Goal: Task Accomplishment & Management: Manage account settings

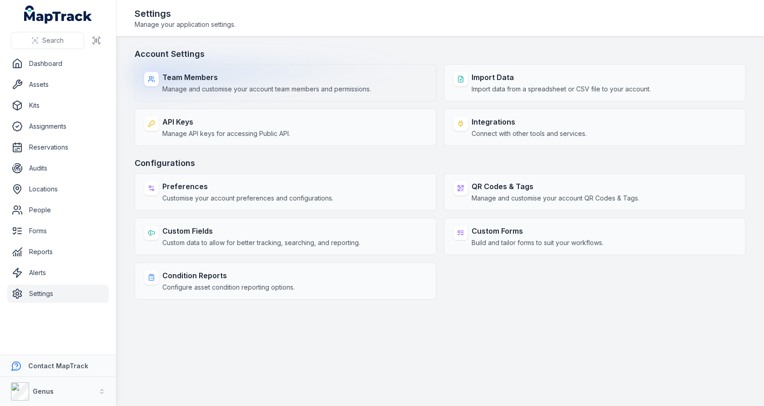
click at [235, 89] on span "Manage and customise your account team members and permissions." at bounding box center [266, 89] width 209 height 9
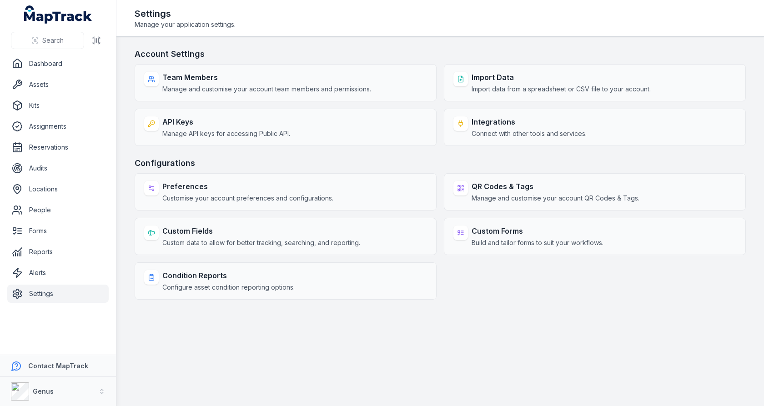
click at [344, 53] on h3 "Account Settings" at bounding box center [440, 54] width 611 height 13
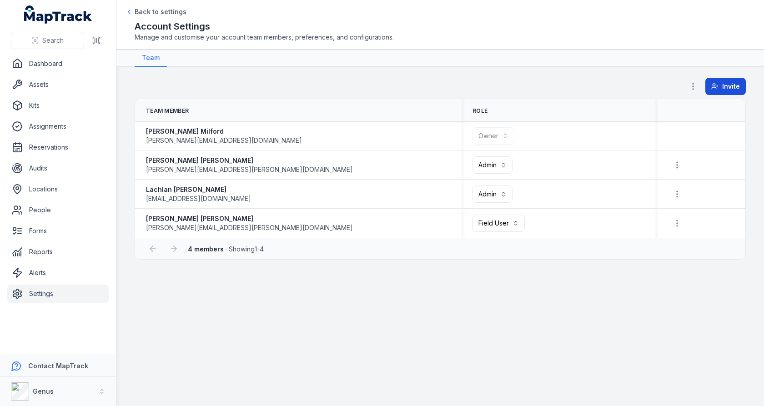
click at [723, 84] on button "Invite" at bounding box center [725, 86] width 40 height 17
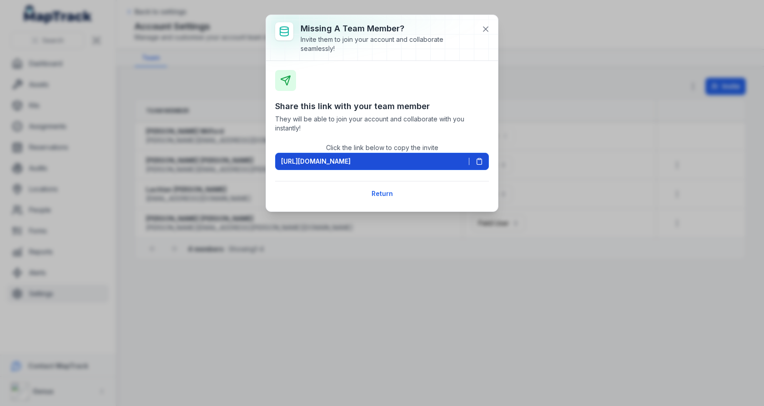
click at [485, 158] on button "[URL][DOMAIN_NAME]" at bounding box center [382, 161] width 214 height 17
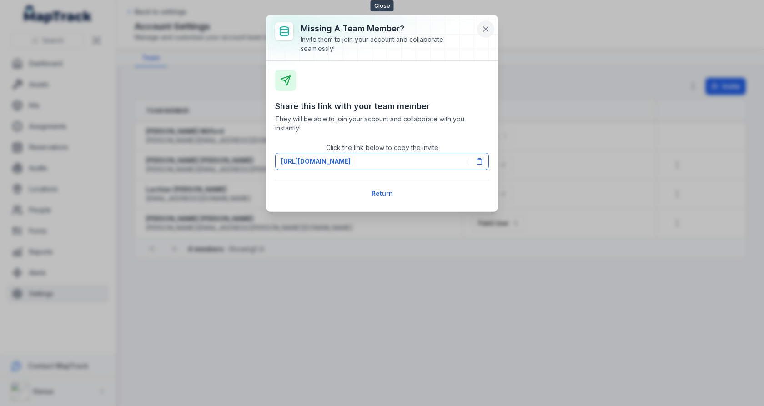
click at [484, 23] on button at bounding box center [485, 28] width 17 height 17
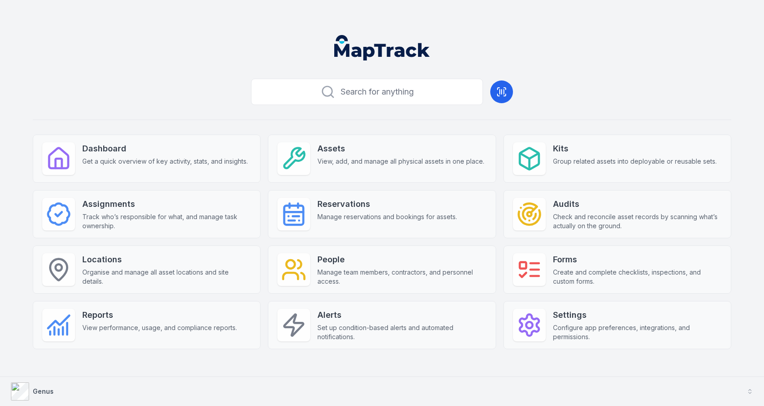
click at [430, 386] on button "Genus" at bounding box center [382, 391] width 764 height 29
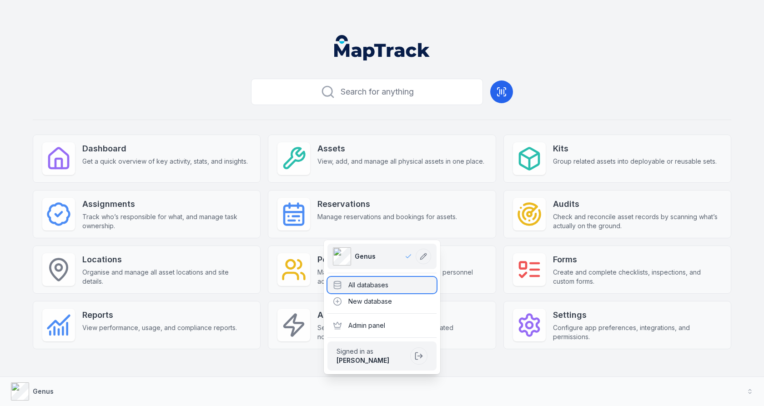
click at [409, 283] on div "All databases" at bounding box center [381, 285] width 109 height 16
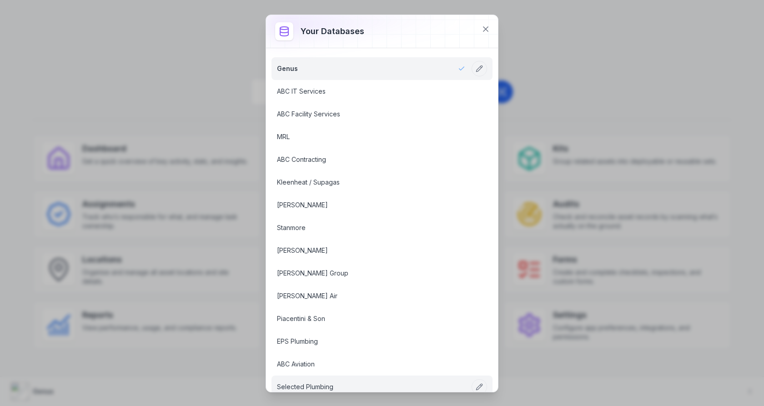
click at [352, 382] on link "Selected Plumbing" at bounding box center [371, 386] width 188 height 9
